Goal: Find specific page/section: Find specific page/section

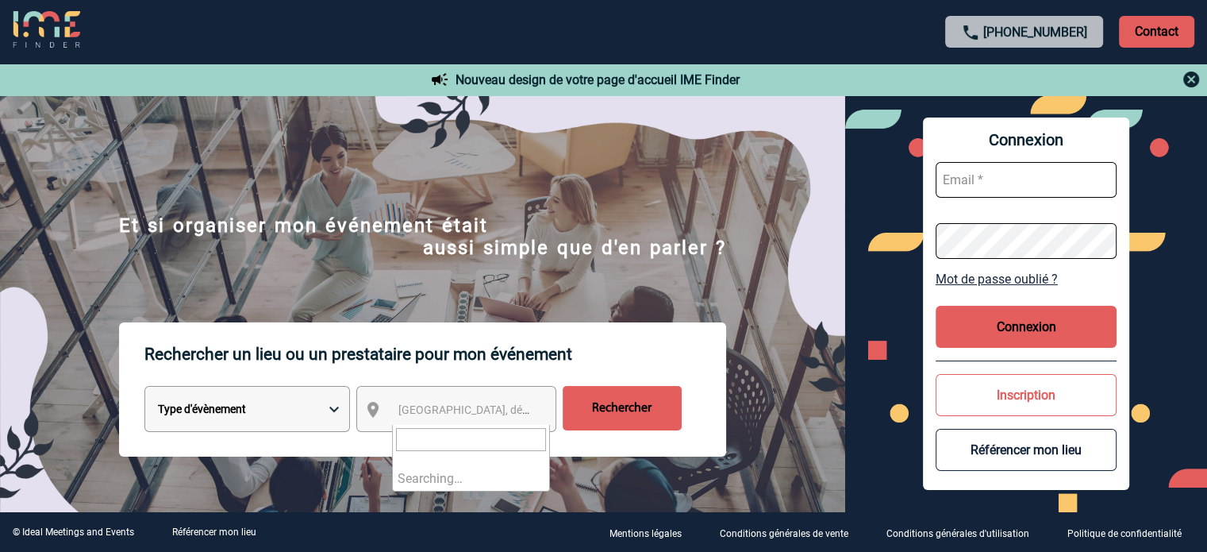
click at [419, 409] on span "[GEOGRAPHIC_DATA], département, région..." at bounding box center [508, 409] width 221 height 13
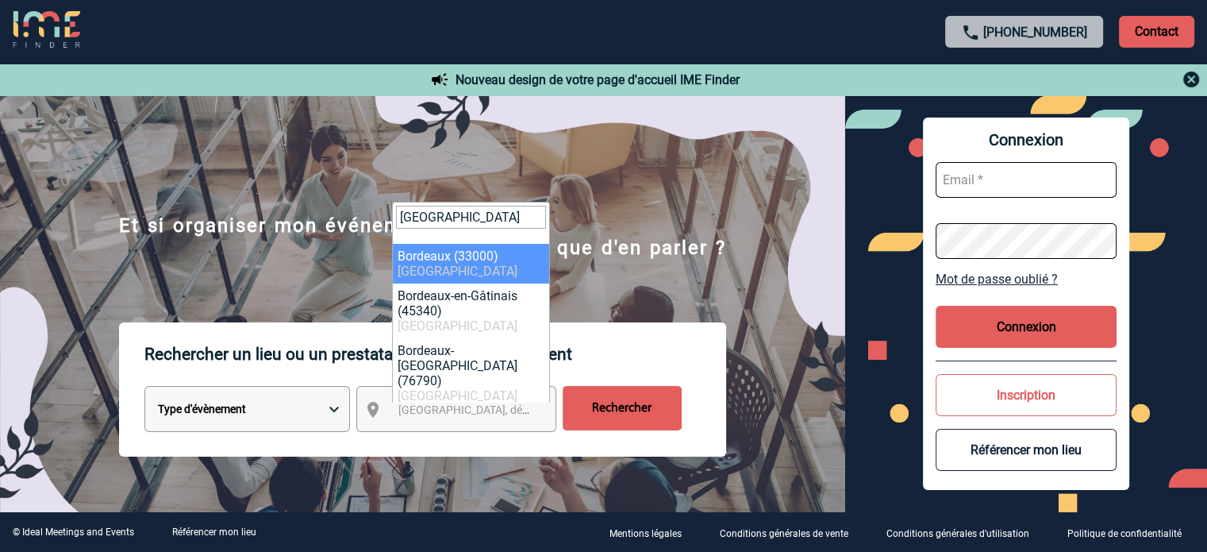
type input "bordeaux"
select select "24433"
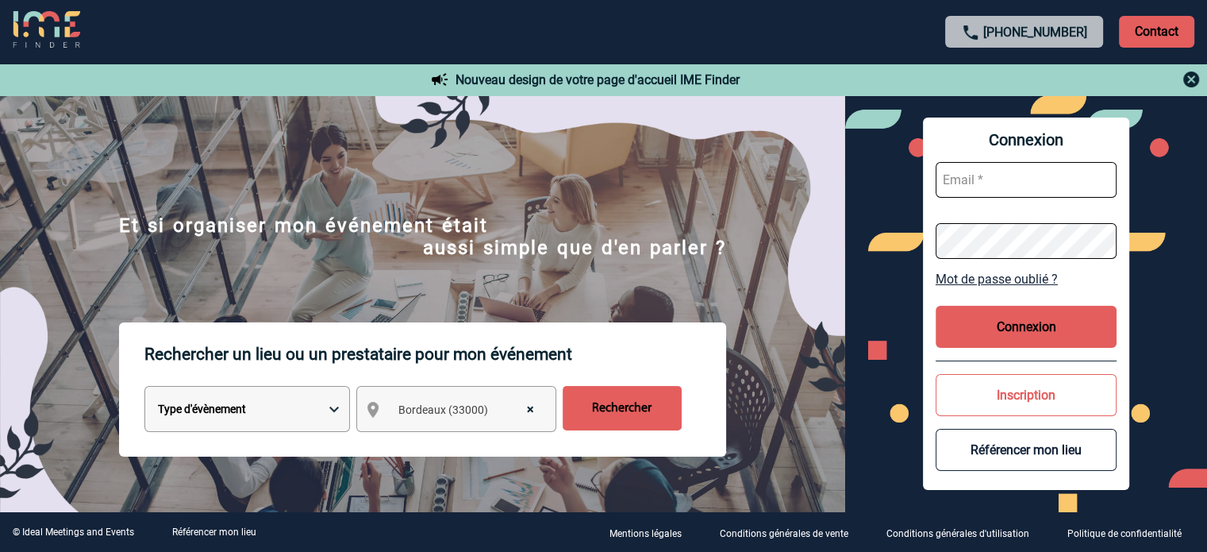
click at [629, 415] on input "Rechercher" at bounding box center [622, 408] width 119 height 44
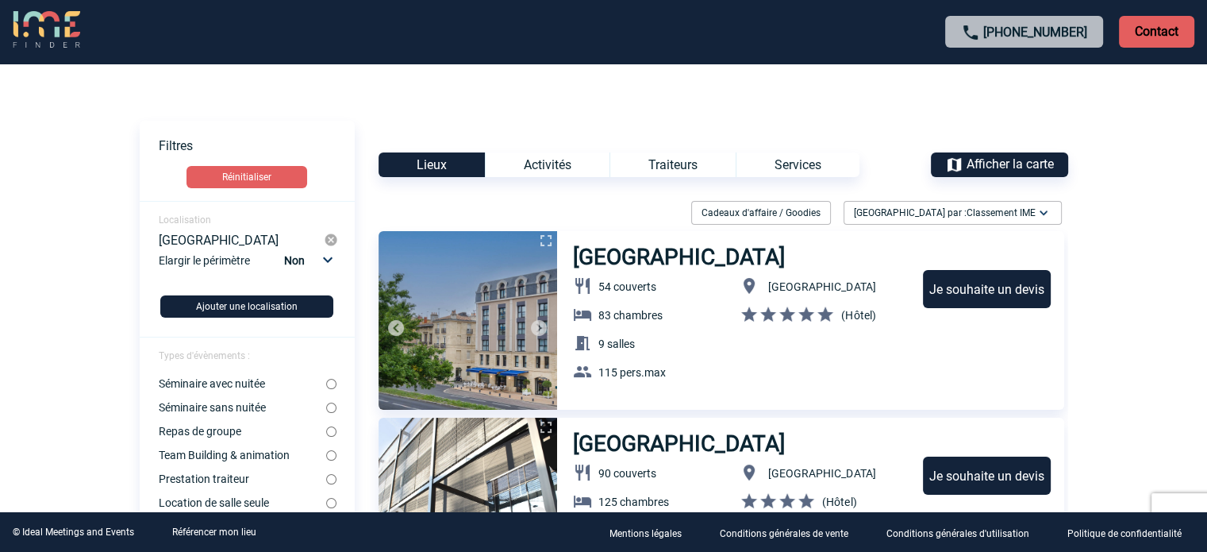
click at [3, 206] on body "+33 1 45 72 07 14 Contact Contact Voir les filtres Filtres Réinitialiser Locali…" at bounding box center [603, 276] width 1207 height 552
click at [329, 263] on select "Non 10km 20km 50km" at bounding box center [307, 260] width 54 height 21
click at [283, 250] on select "Non 10km 20km 50km" at bounding box center [307, 260] width 54 height 21
click at [71, 246] on body "+33 1 45 72 07 14 Contact Contact Voir les filtres Filtres Réinitialiser Locali…" at bounding box center [603, 276] width 1207 height 552
click at [99, 268] on body "+33 1 45 72 07 14 Contact Contact Voir les filtres Filtres Réinitialiser Locali…" at bounding box center [603, 276] width 1207 height 552
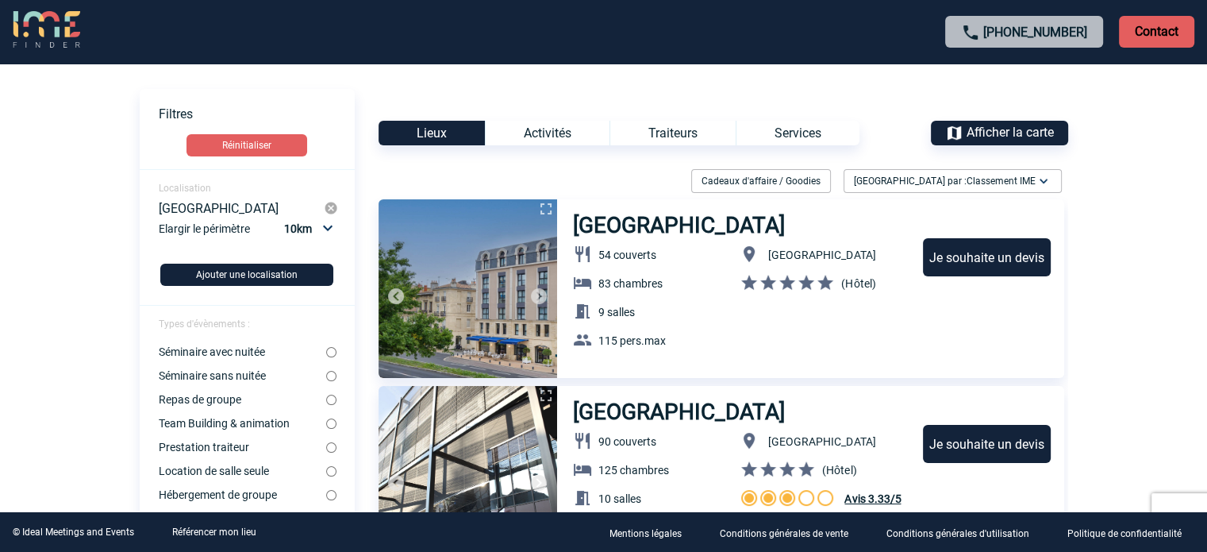
scroll to position [64, 0]
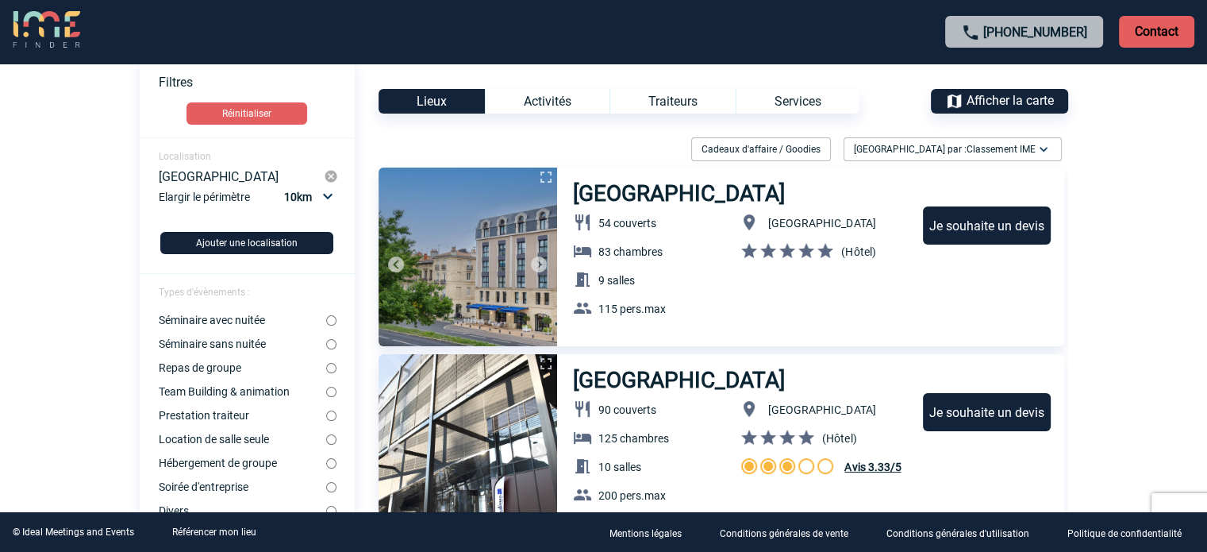
click at [329, 199] on select "Non 10km 20km 50km" at bounding box center [307, 197] width 54 height 21
select select "20"
click at [283, 187] on select "Non 10km 20km 50km" at bounding box center [307, 197] width 54 height 21
click at [97, 178] on body "+33 1 45 72 07 14 Contact Contact Voir les filtres Filtres Réinitialiser Locali…" at bounding box center [603, 212] width 1207 height 552
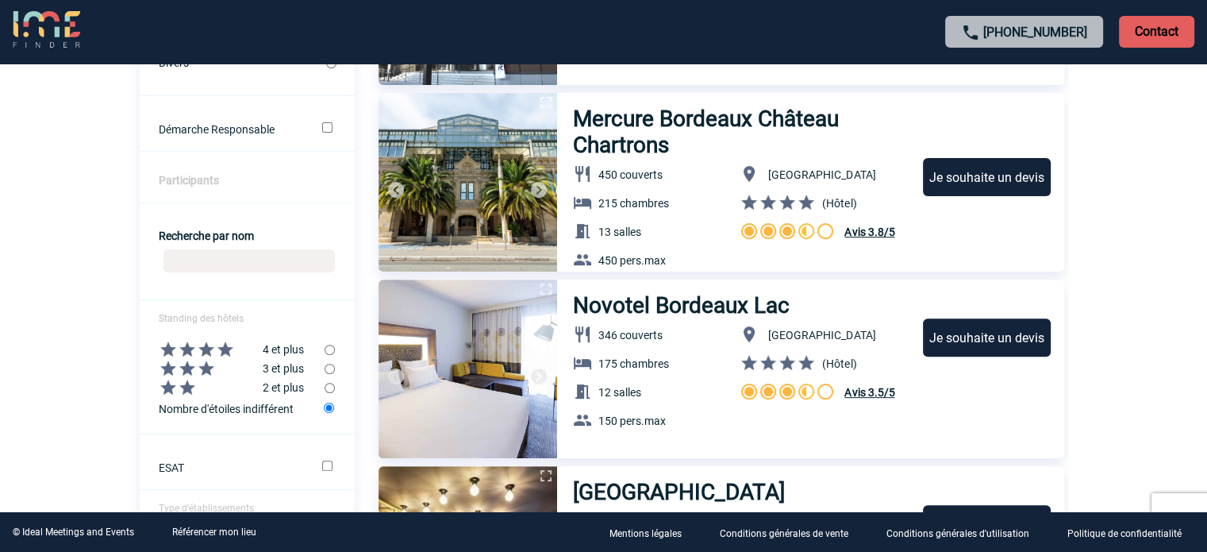
scroll to position [521, 0]
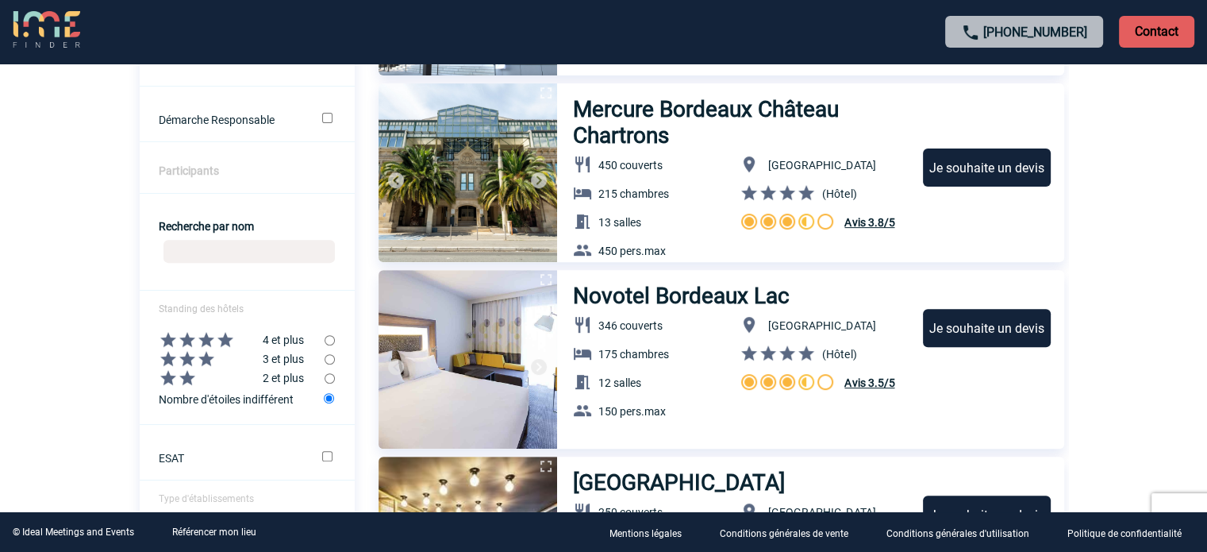
click at [329, 362] on input "radio" at bounding box center [330, 359] width 10 height 10
radio input "true"
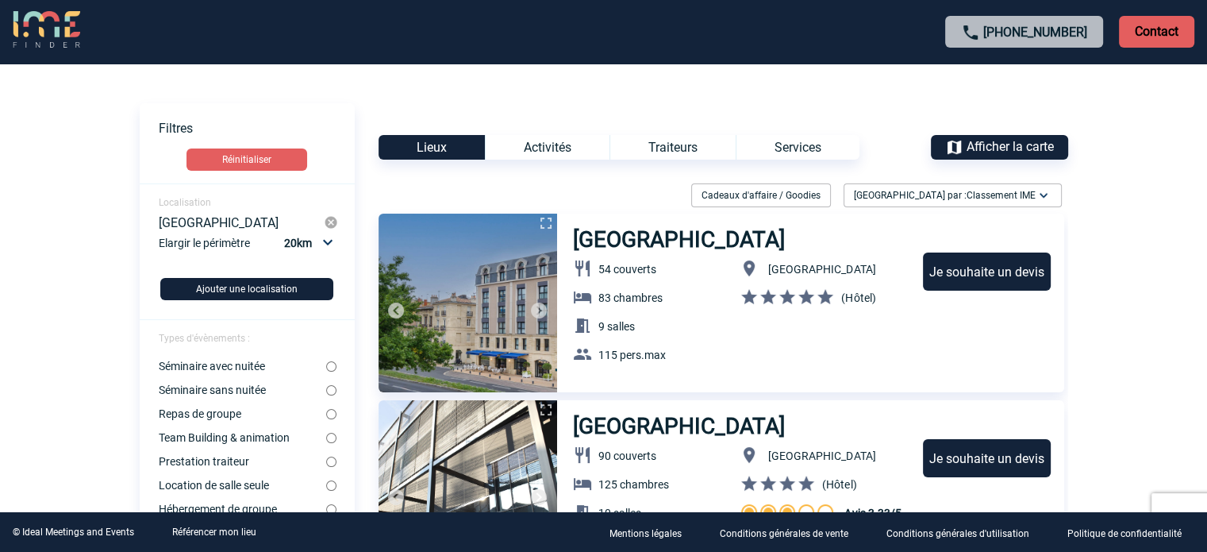
scroll to position [13, 0]
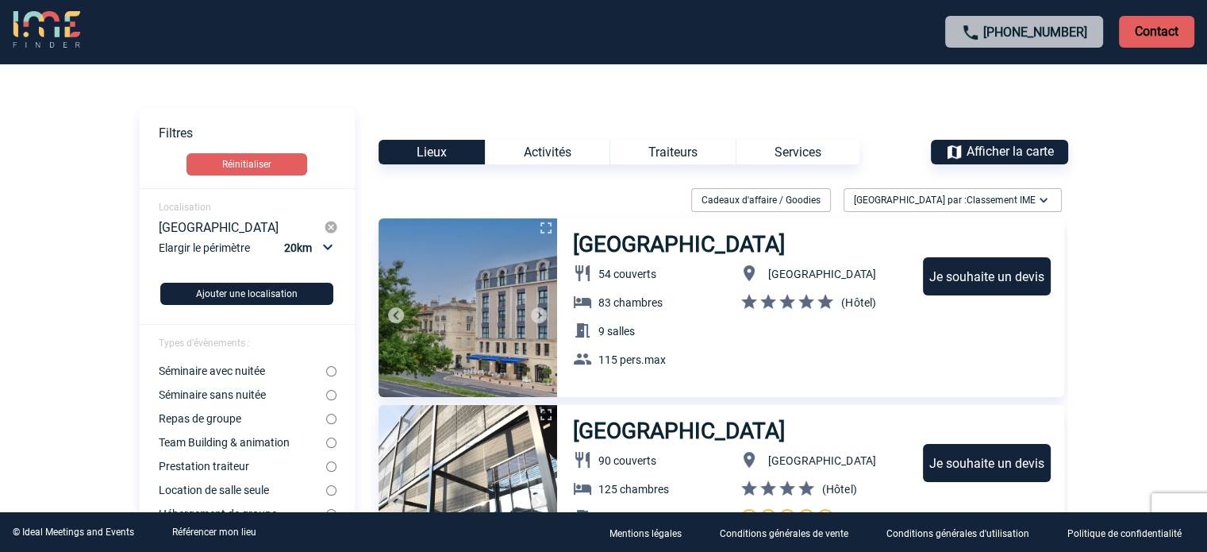
click at [546, 155] on div "Activités" at bounding box center [547, 152] width 125 height 25
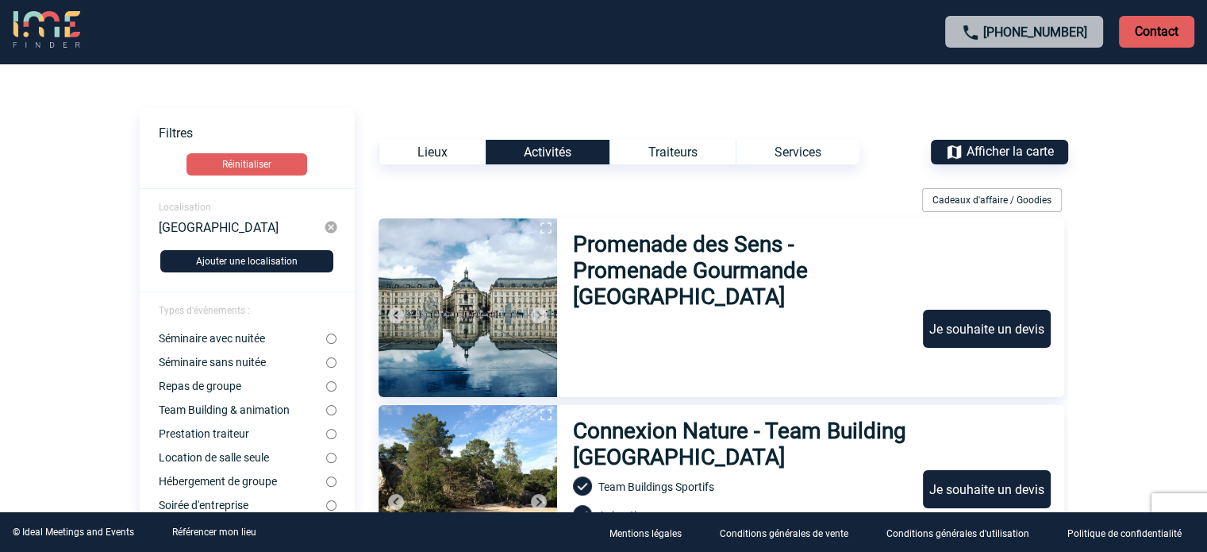
click at [776, 152] on div "Services" at bounding box center [798, 152] width 124 height 25
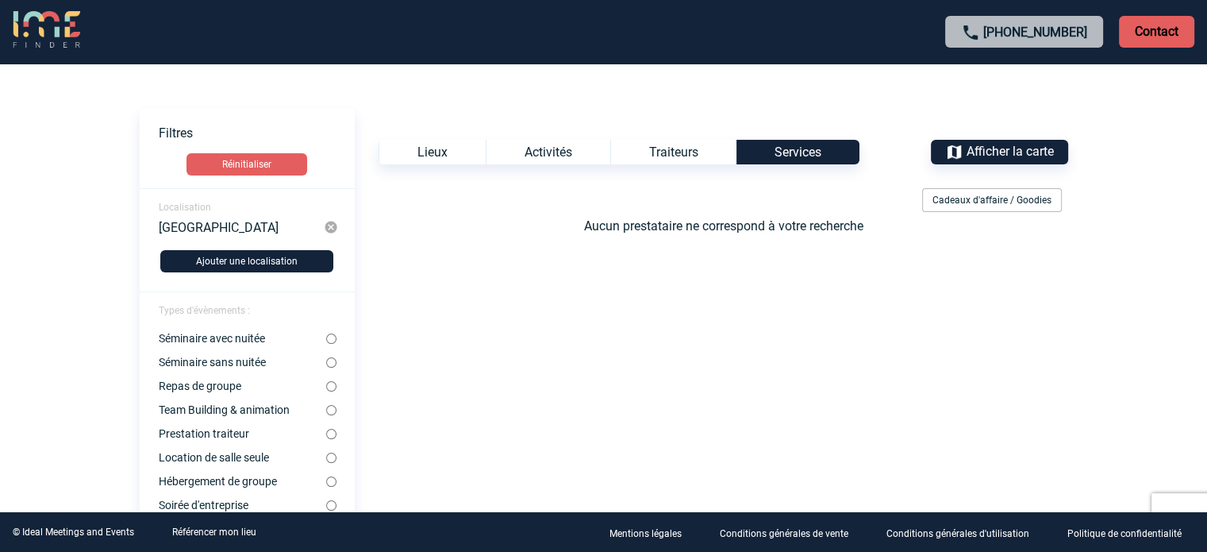
click at [438, 156] on div "Lieux" at bounding box center [432, 152] width 107 height 25
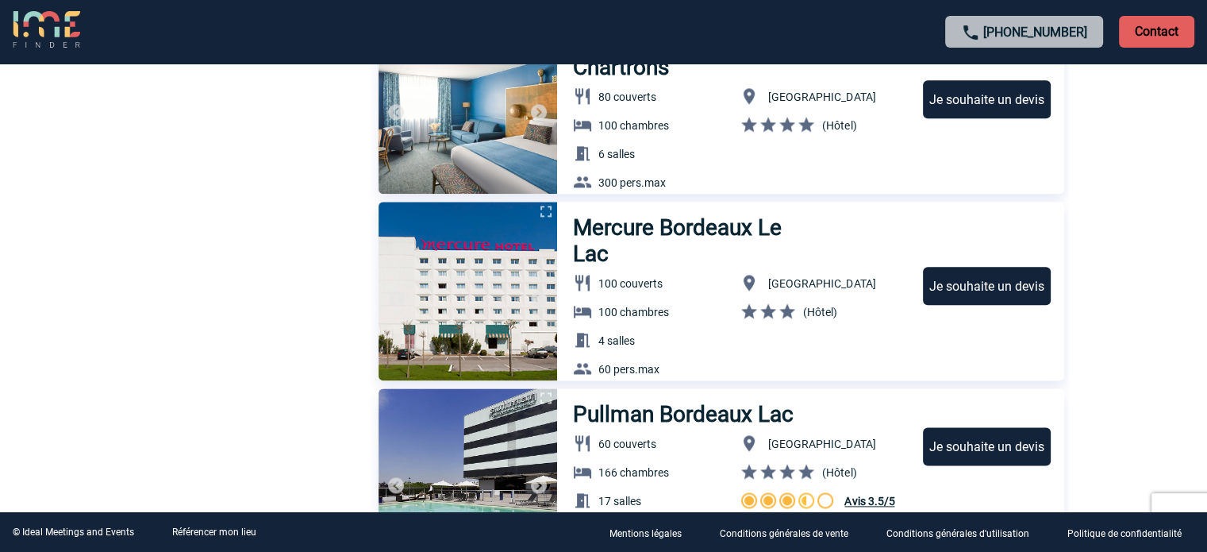
scroll to position [0, 0]
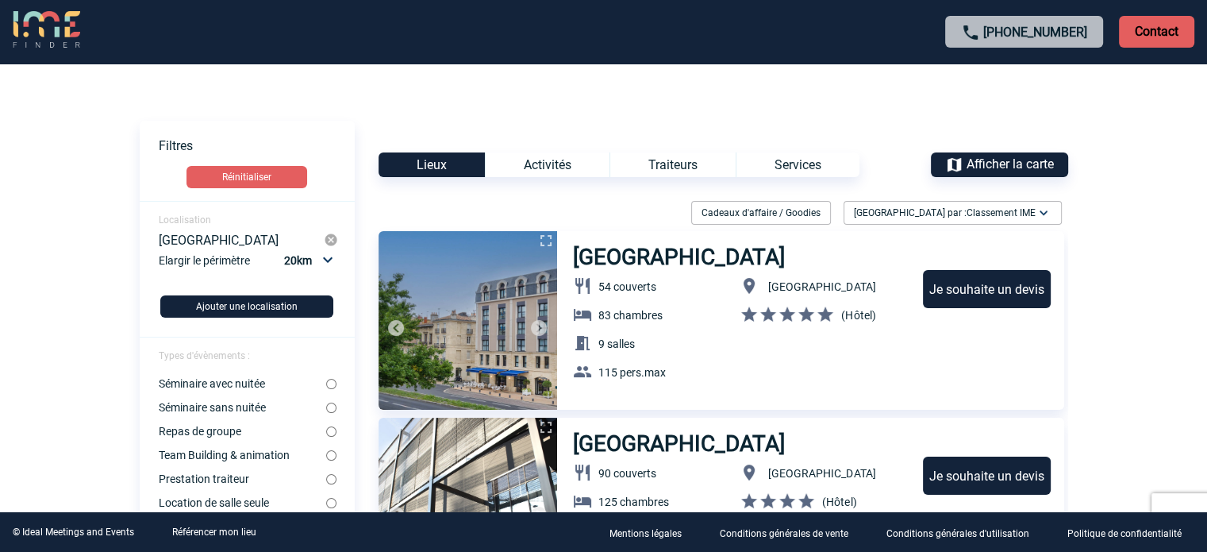
click at [60, 270] on body "+33 1 45 72 07 14 Contact Contact Voir les filtres Filtres Réinitialiser Locali…" at bounding box center [603, 276] width 1207 height 552
click at [261, 301] on button "Ajouter une localisation" at bounding box center [246, 306] width 173 height 22
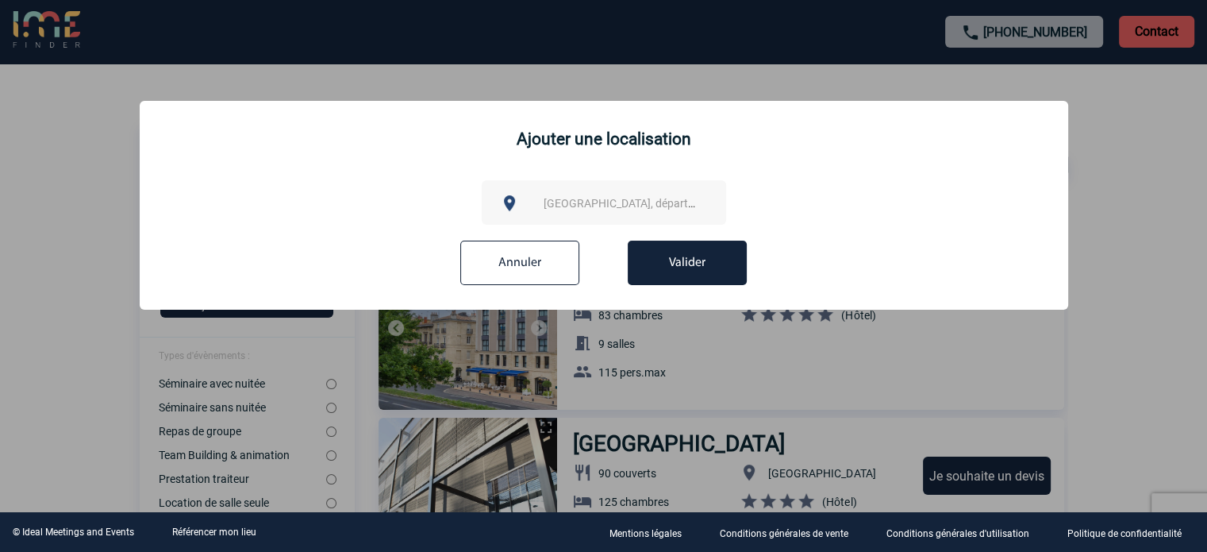
click at [582, 210] on span "[GEOGRAPHIC_DATA], département, région..." at bounding box center [654, 203] width 221 height 13
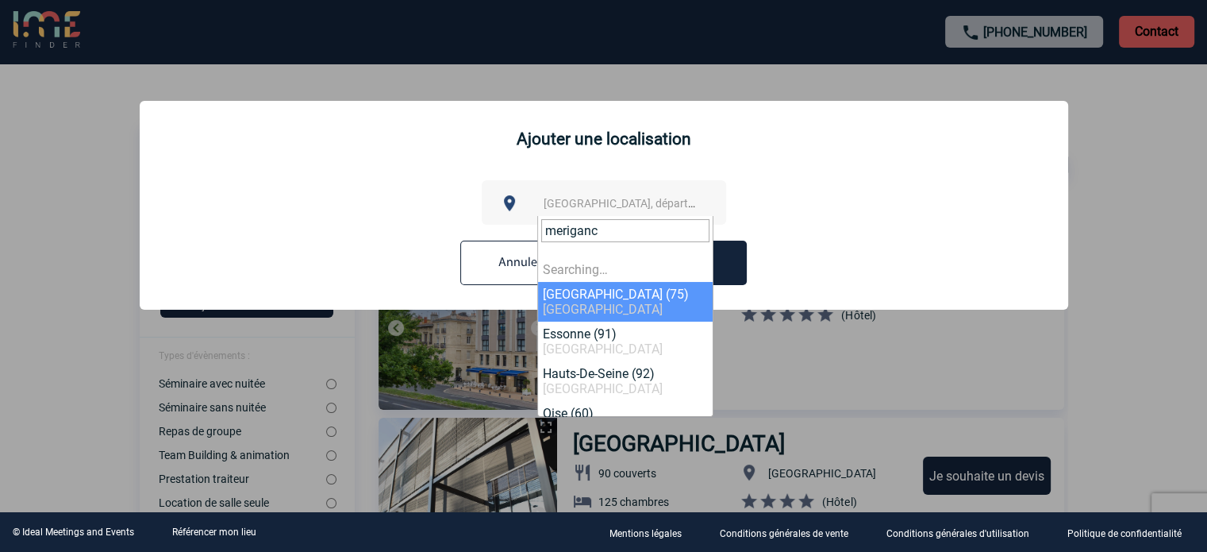
type input "meriganc"
select select "3"
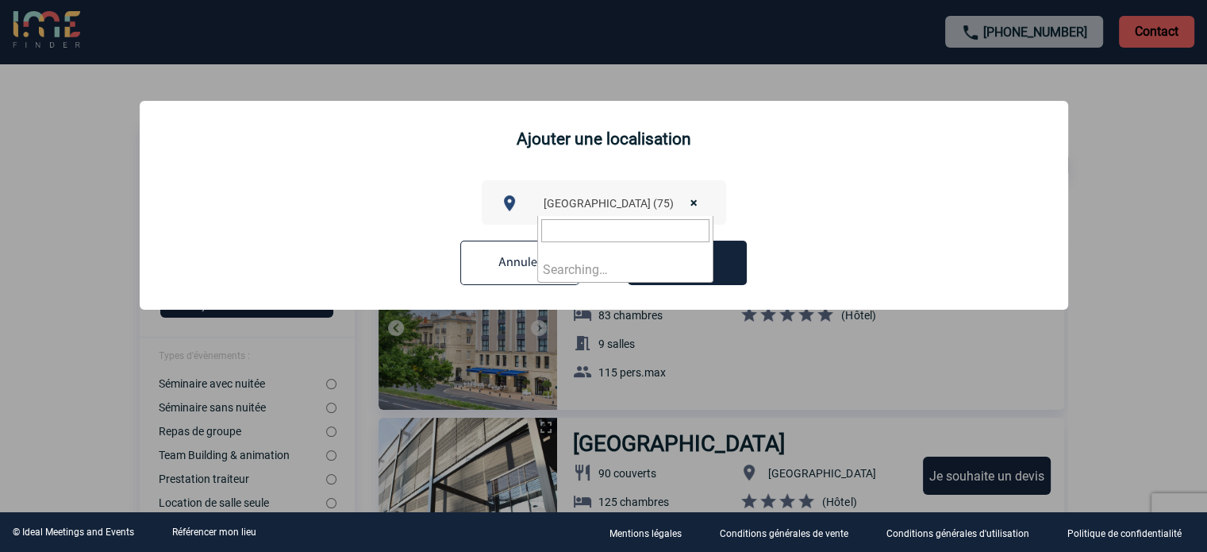
click at [612, 208] on span "× Paris (75)" at bounding box center [625, 203] width 176 height 22
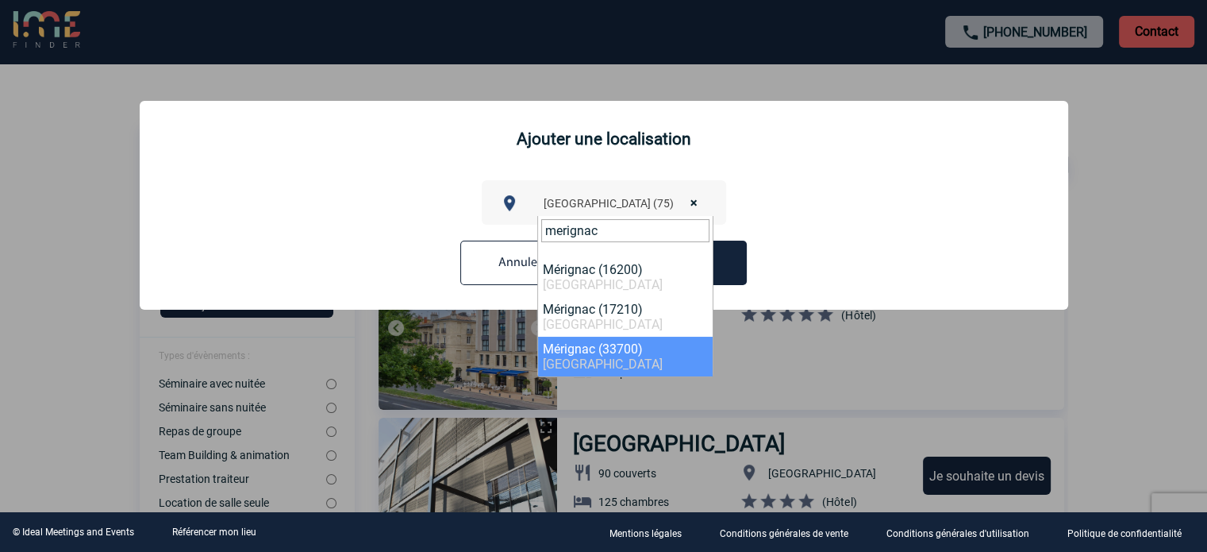
type input "merignac"
select select "24650"
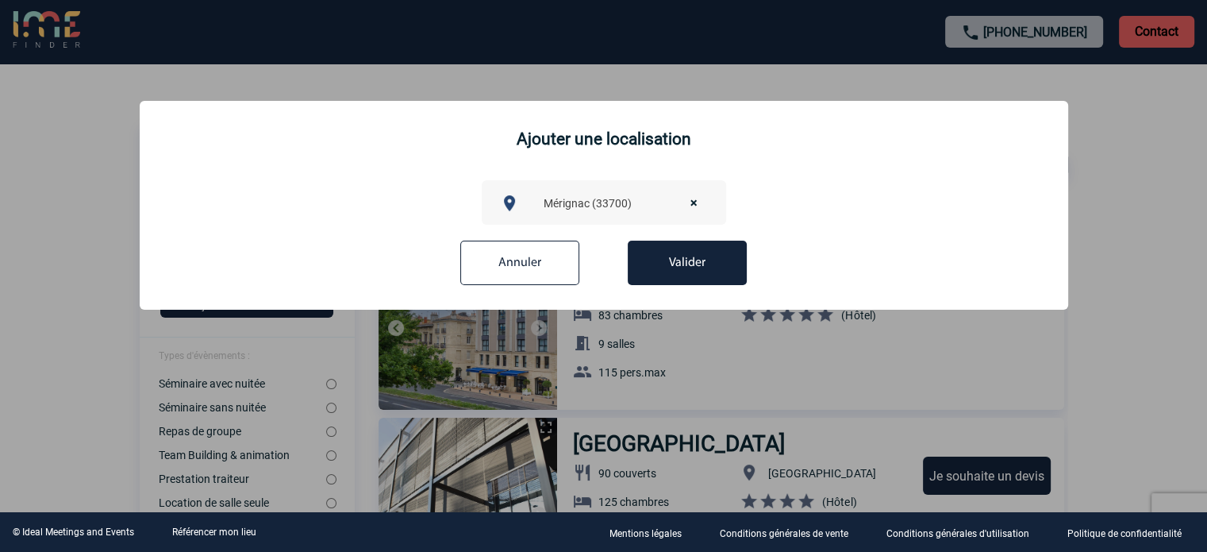
click at [707, 260] on button "Valider" at bounding box center [687, 263] width 119 height 44
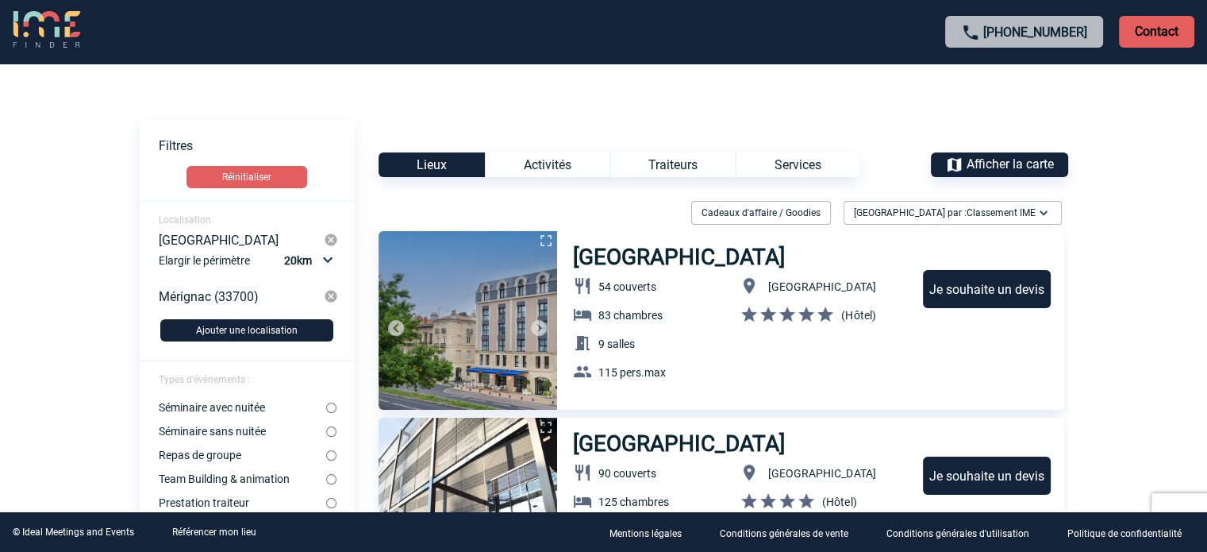
click at [48, 236] on body "+33 1 45 72 07 14 Contact Contact Voir les filtres Filtres Réinitialiser Locali…" at bounding box center [603, 276] width 1207 height 552
